Goal: Check status

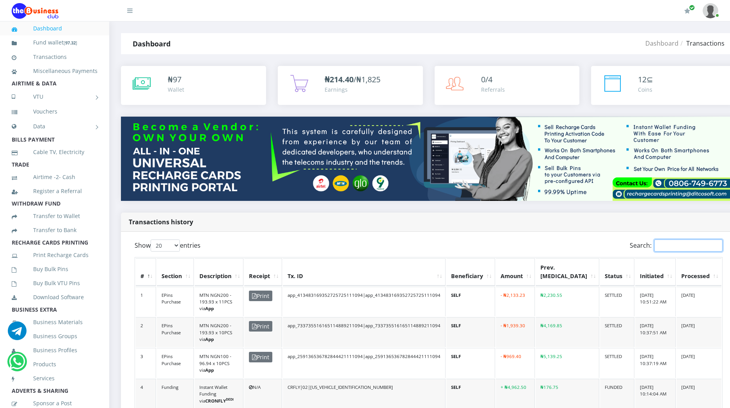
click at [669, 240] on input "Search:" at bounding box center [689, 246] width 68 height 12
paste input "amzatodus_app_733735516165114889211094"
type input "a"
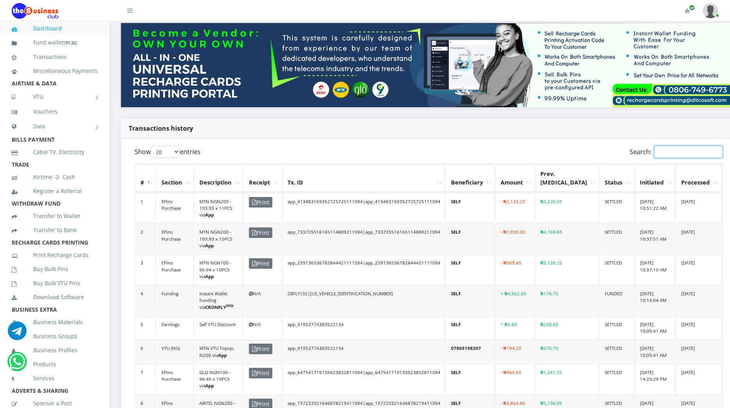
scroll to position [93, 0]
paste input "amzatodus_app_733735516165114889211094"
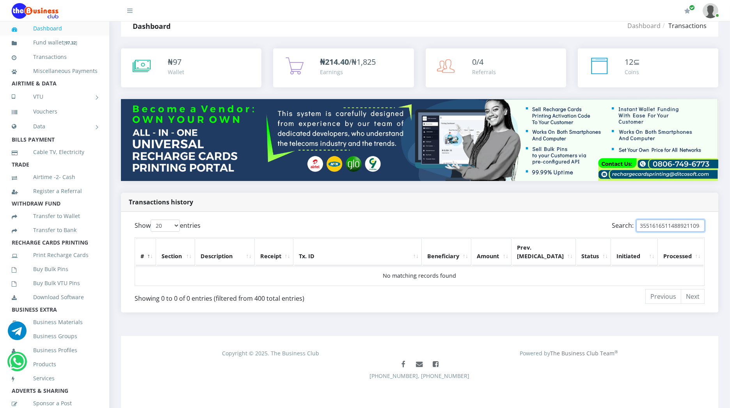
scroll to position [0, 0]
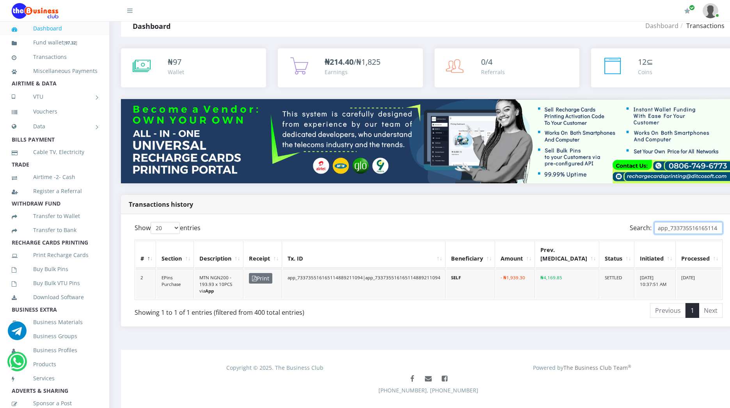
type input "app_733735516165114889211094"
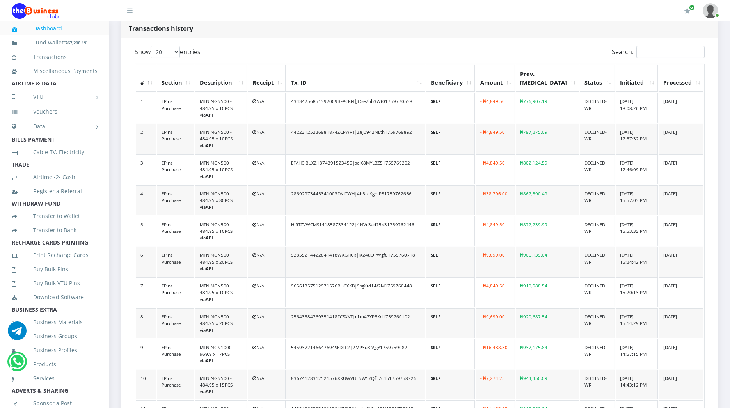
scroll to position [112, 0]
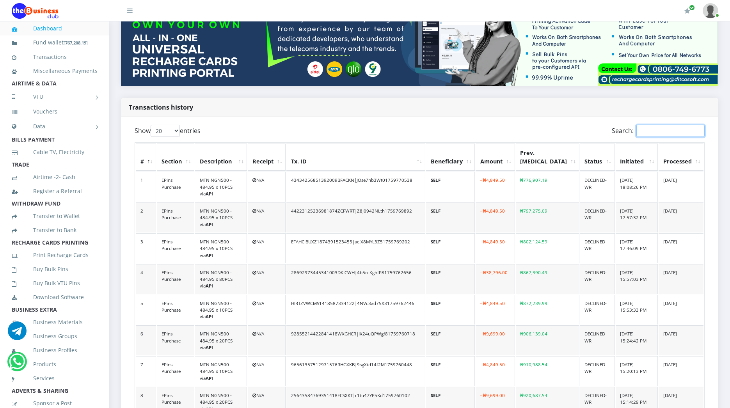
click at [645, 133] on input "Search:" at bounding box center [671, 131] width 68 height 12
paste input "jidetheblogger_3QYPhudtfI91755509849"
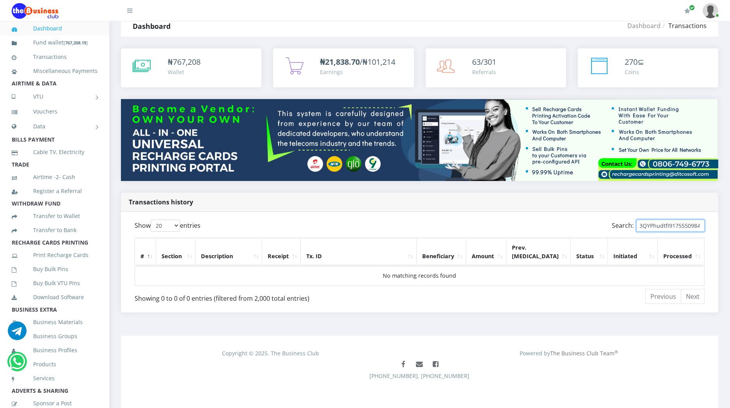
scroll to position [0, 0]
type input "3QYPhudtfI91755509849"
